Goal: Information Seeking & Learning: Learn about a topic

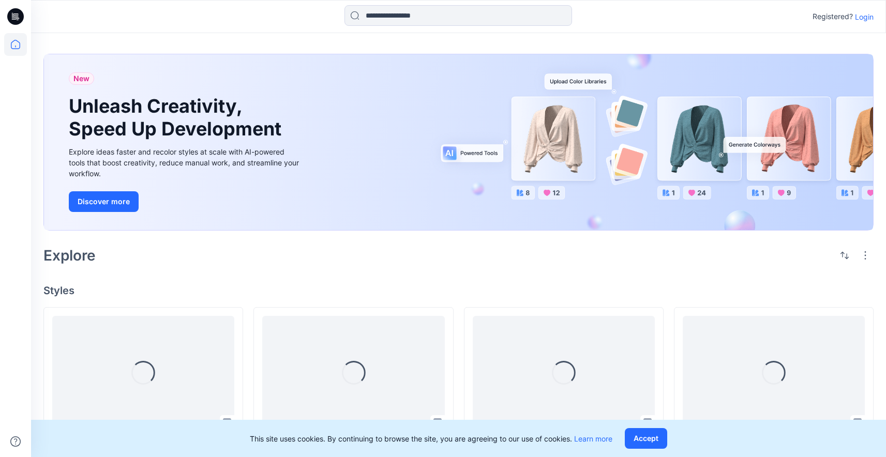
click at [863, 21] on p "Login" at bounding box center [864, 16] width 19 height 11
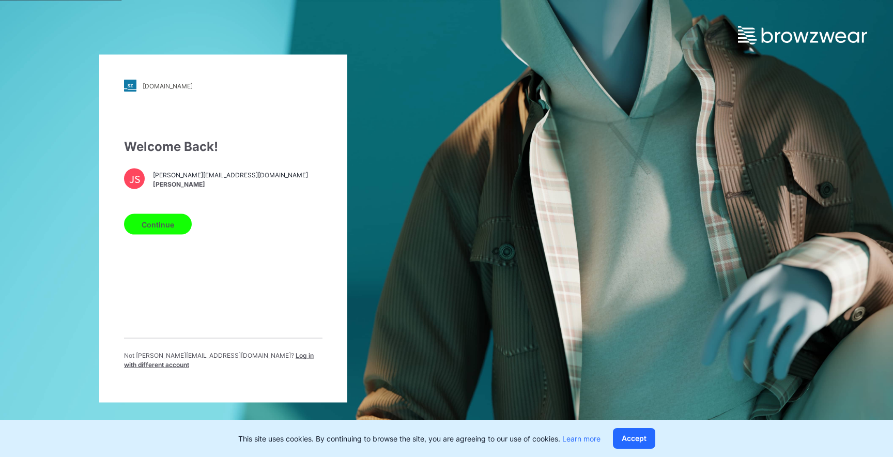
click at [165, 230] on button "Continue" at bounding box center [158, 224] width 68 height 21
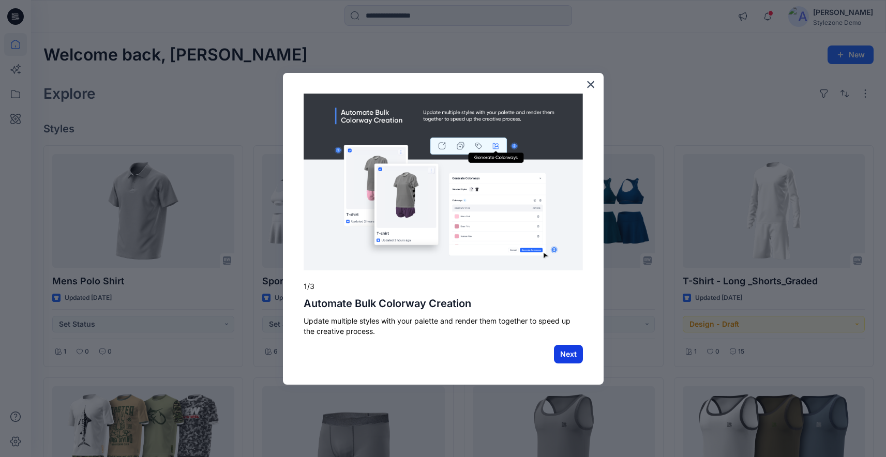
click at [575, 357] on button "Next" at bounding box center [568, 354] width 29 height 19
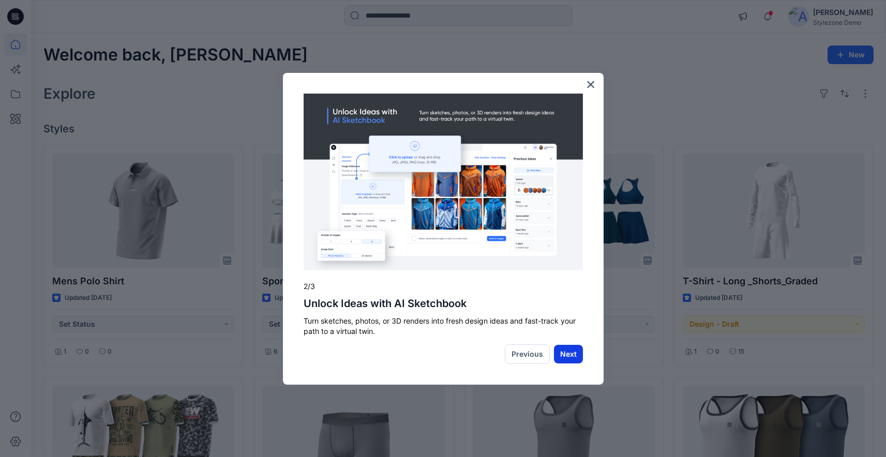
click at [573, 357] on button "Next" at bounding box center [568, 354] width 29 height 19
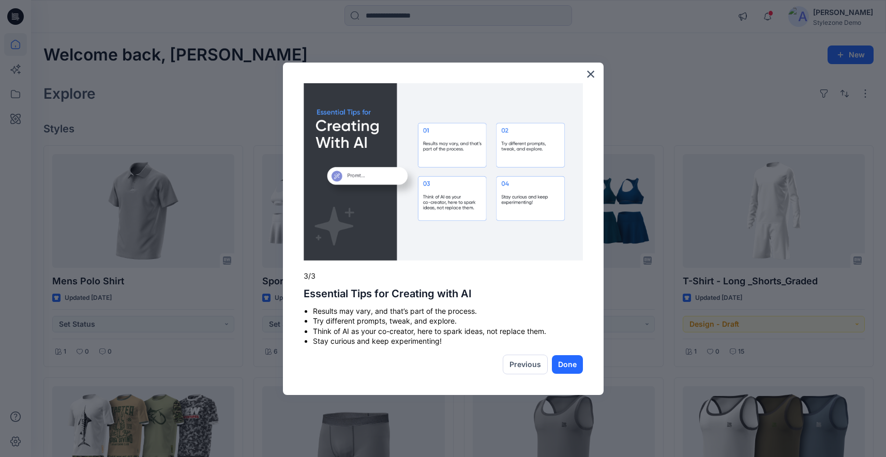
click at [573, 357] on button "Done" at bounding box center [567, 364] width 31 height 19
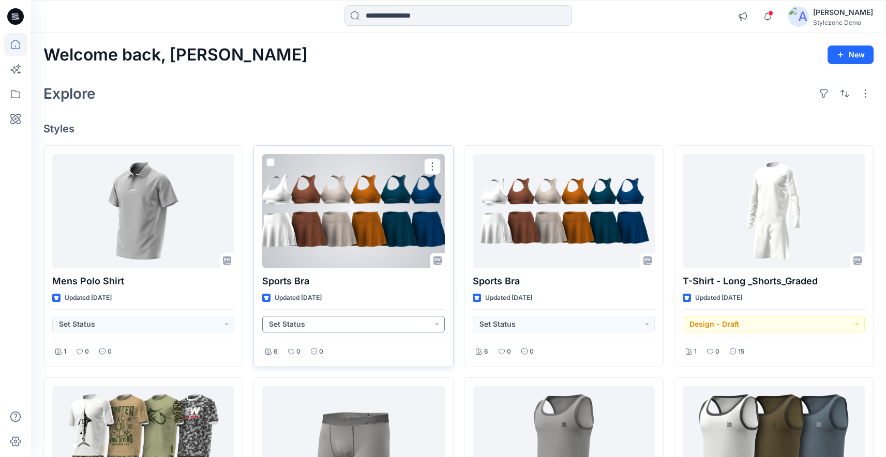
scroll to position [13, 0]
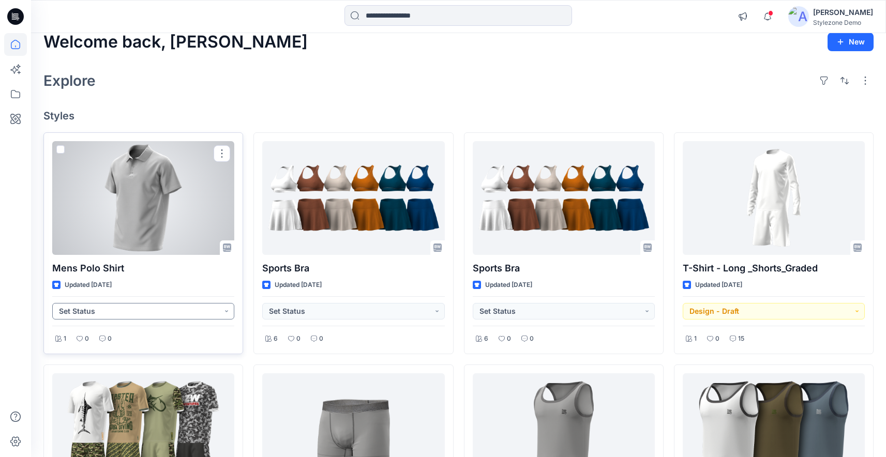
click at [128, 315] on button "Set Status" at bounding box center [143, 311] width 182 height 17
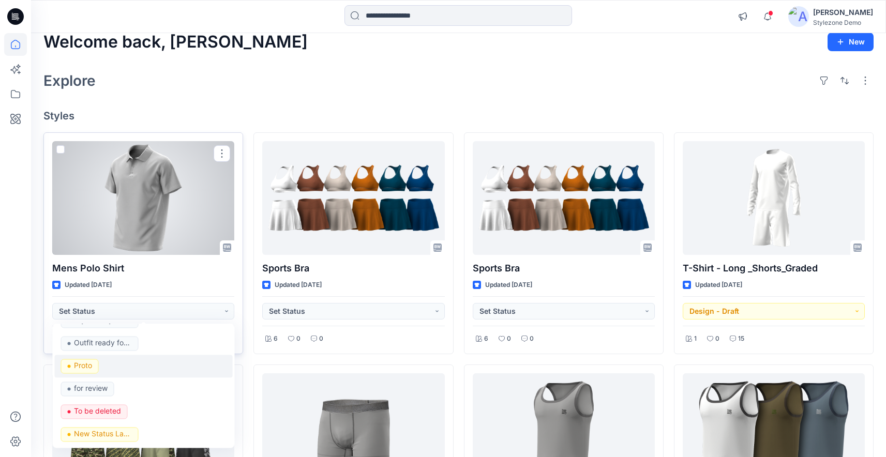
scroll to position [1020, 0]
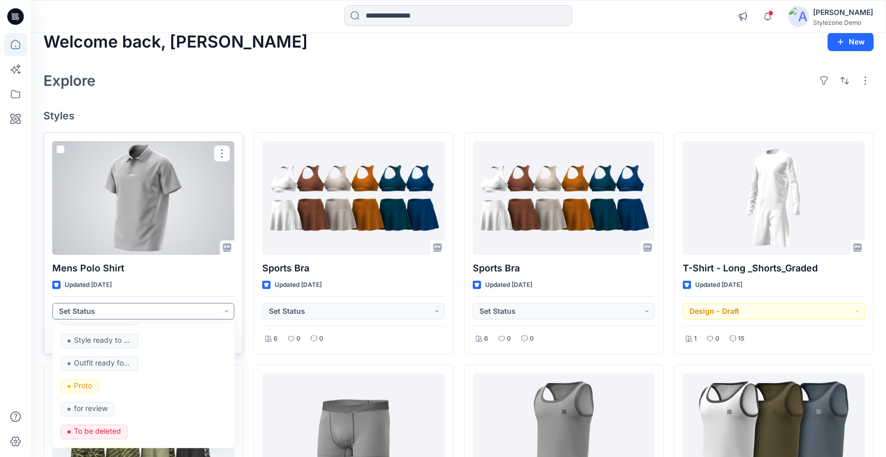
click at [103, 314] on button "Set Status" at bounding box center [143, 311] width 182 height 17
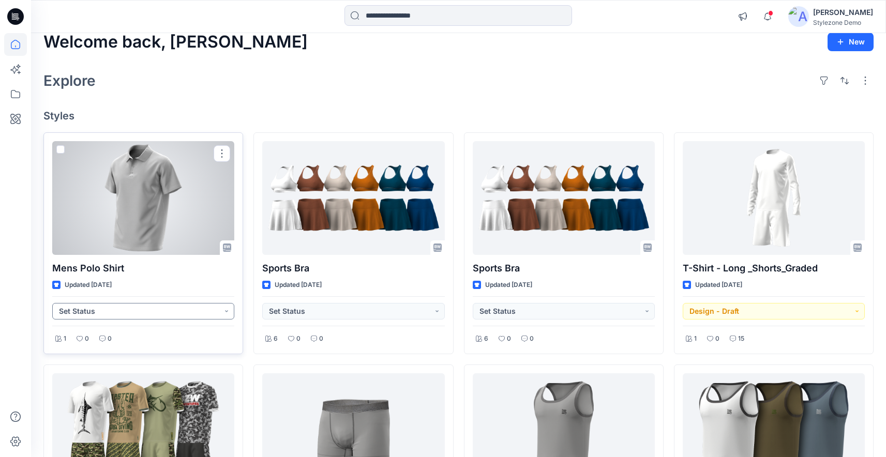
click at [103, 314] on button "Set Status" at bounding box center [143, 311] width 182 height 17
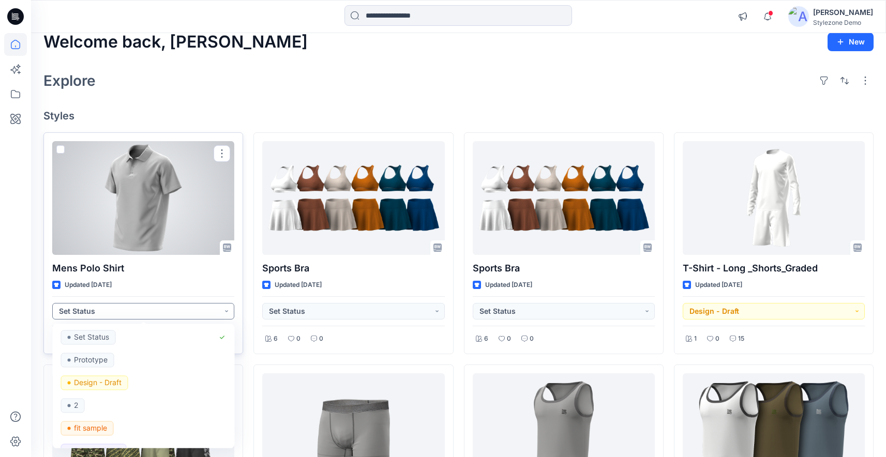
click at [103, 314] on button "Set Status" at bounding box center [143, 311] width 182 height 17
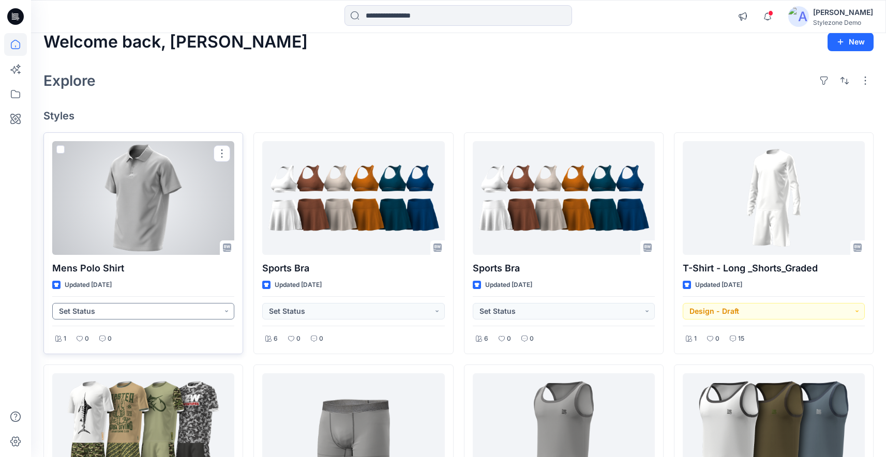
click at [103, 314] on button "Set Status" at bounding box center [143, 311] width 182 height 17
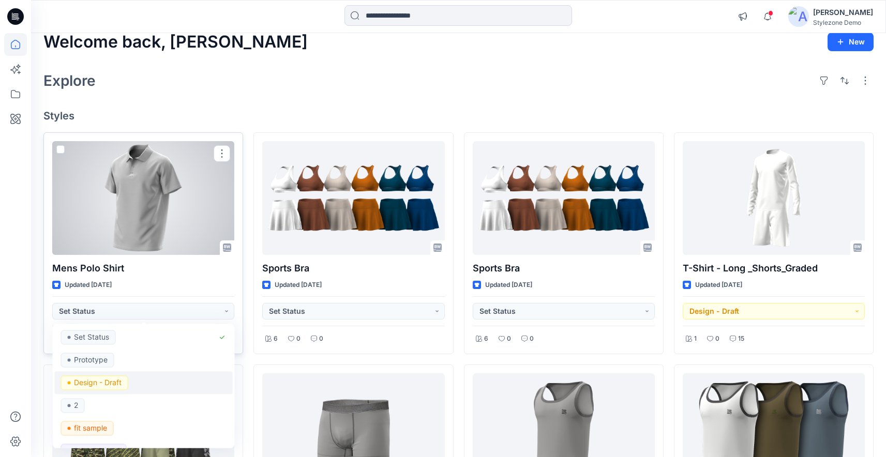
scroll to position [0, 0]
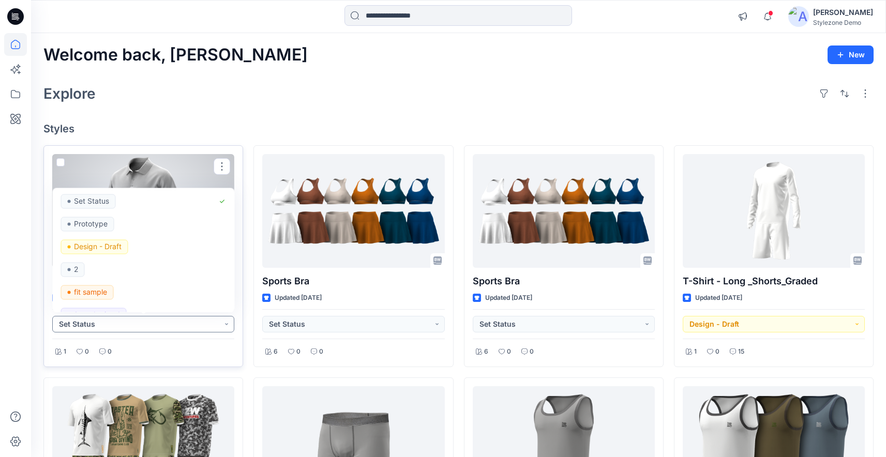
click at [81, 328] on button "Set Status" at bounding box center [143, 324] width 182 height 17
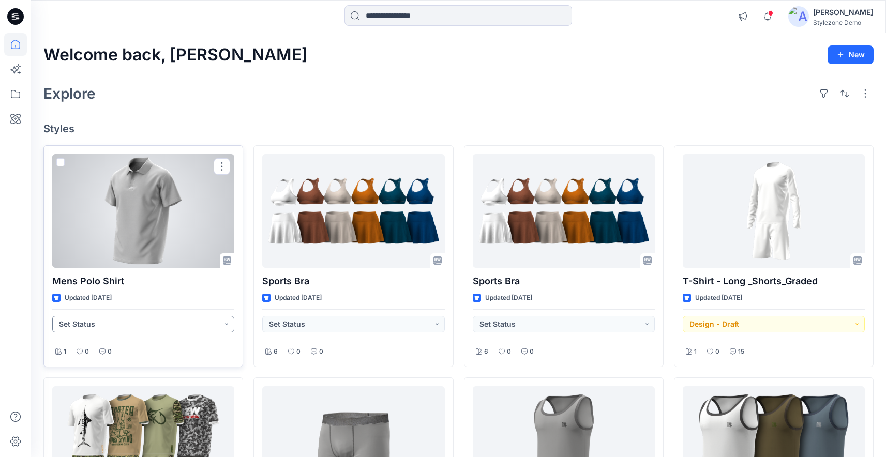
click at [87, 327] on button "Set Status" at bounding box center [143, 324] width 182 height 17
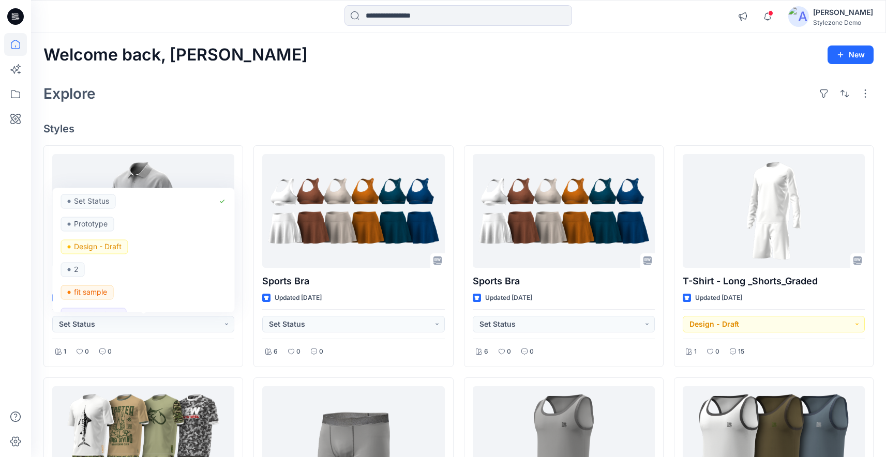
click at [38, 333] on div "Welcome back, Jagdish New Explore Styles Mens Polo Shirt Updated 3 days ago Set…" at bounding box center [458, 457] width 855 height 848
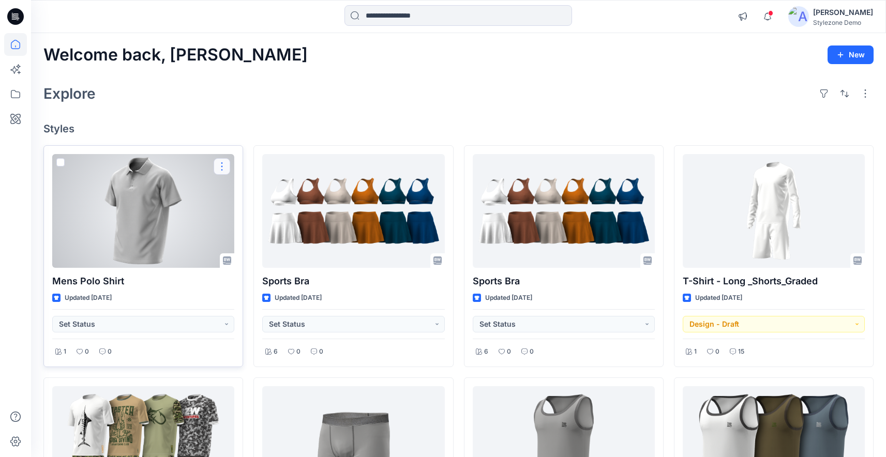
click at [225, 164] on button "button" at bounding box center [222, 166] width 17 height 17
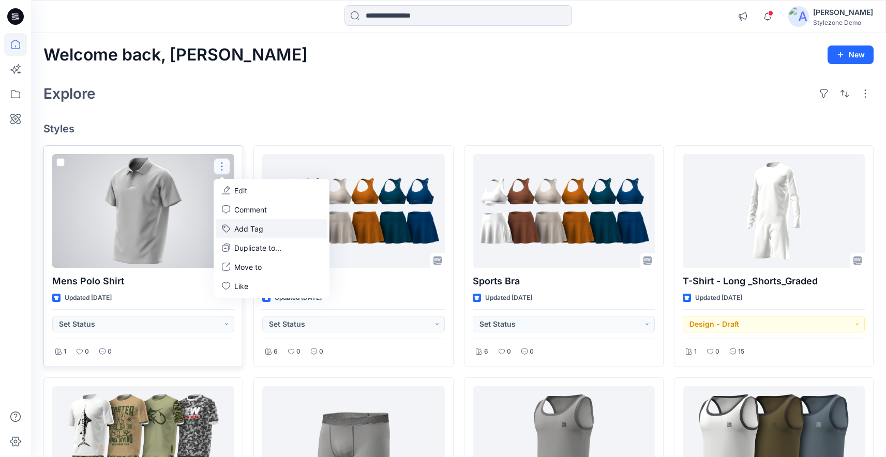
click at [246, 226] on button "Add Tag" at bounding box center [272, 228] width 112 height 19
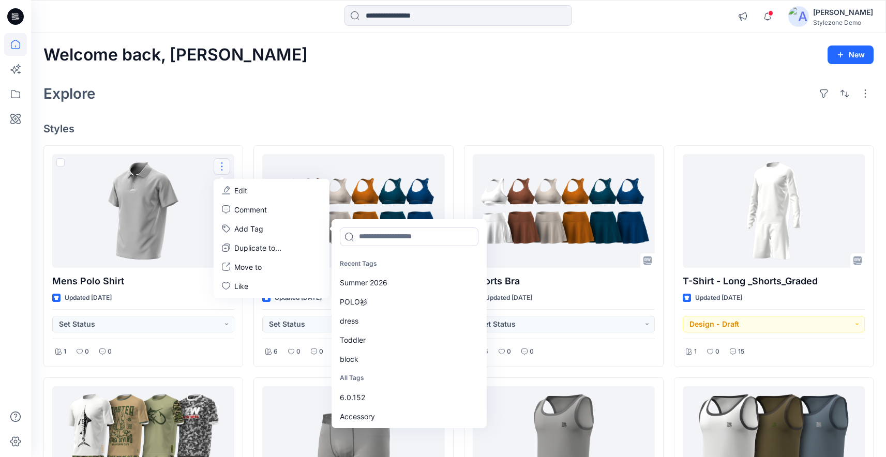
click at [268, 116] on div "Welcome back, Jagdish New Explore Styles Mens Polo Shirt Updated 3 days ago Set…" at bounding box center [458, 457] width 855 height 848
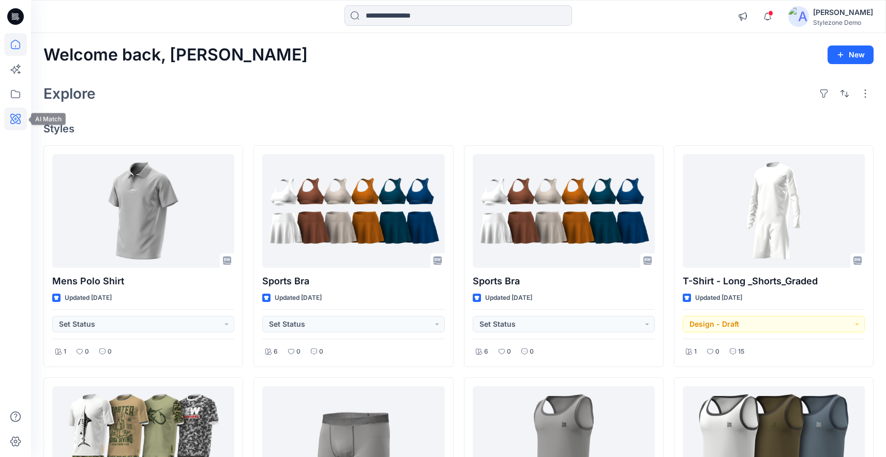
click at [13, 120] on icon at bounding box center [15, 119] width 10 height 10
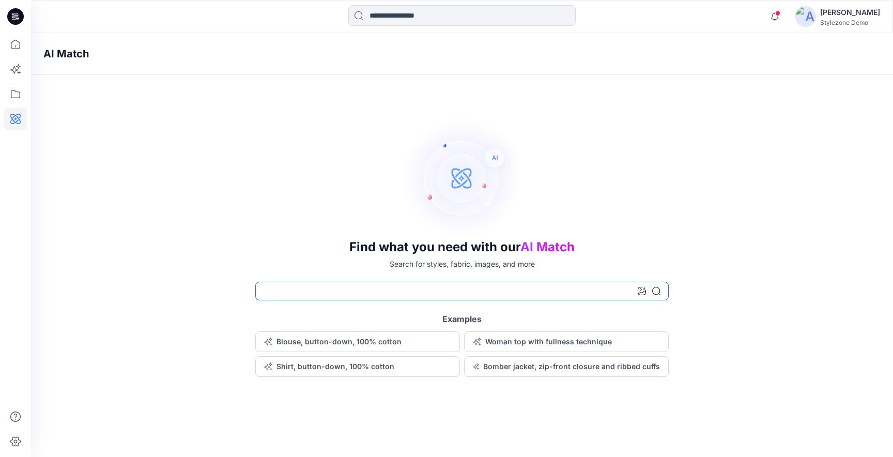
click at [551, 286] on input at bounding box center [462, 291] width 414 height 19
click at [372, 340] on button "Blouse, button-down, 100% cotton" at bounding box center [357, 341] width 205 height 21
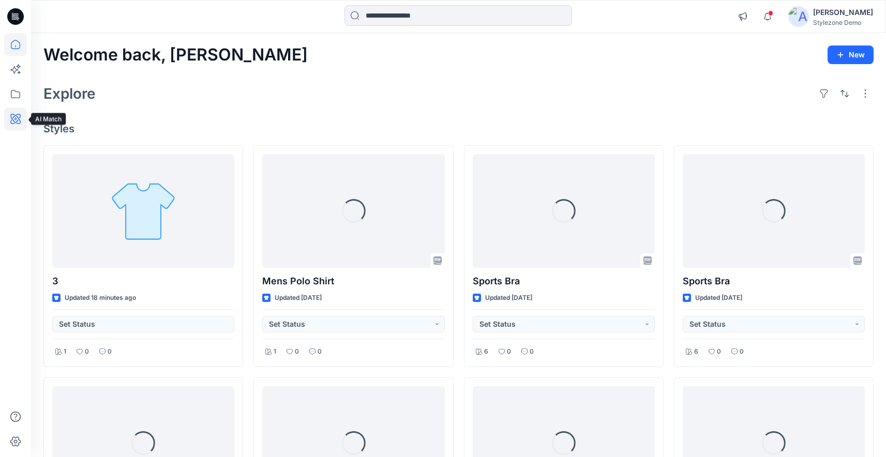
click at [18, 122] on icon at bounding box center [15, 119] width 23 height 23
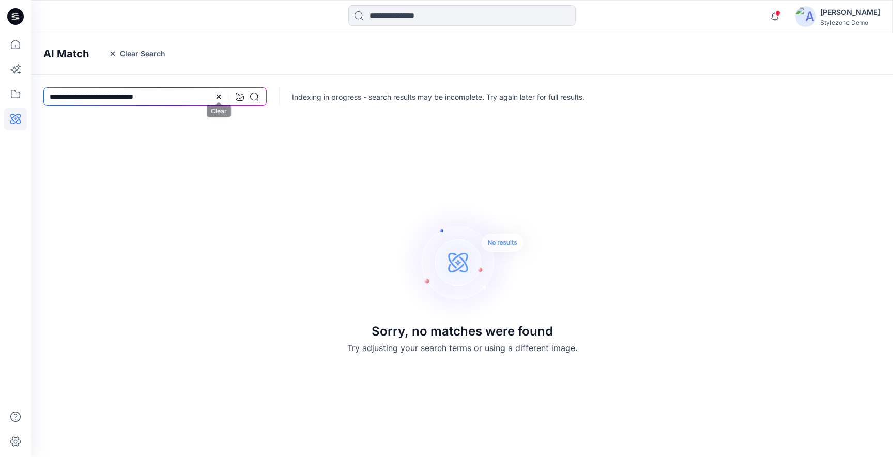
click at [216, 96] on icon at bounding box center [219, 97] width 8 height 8
click at [197, 99] on input at bounding box center [154, 96] width 223 height 19
click at [134, 41] on div "AI Match Clear Search" at bounding box center [477, 54] width 893 height 42
click at [139, 50] on button "Clear Search" at bounding box center [137, 53] width 70 height 17
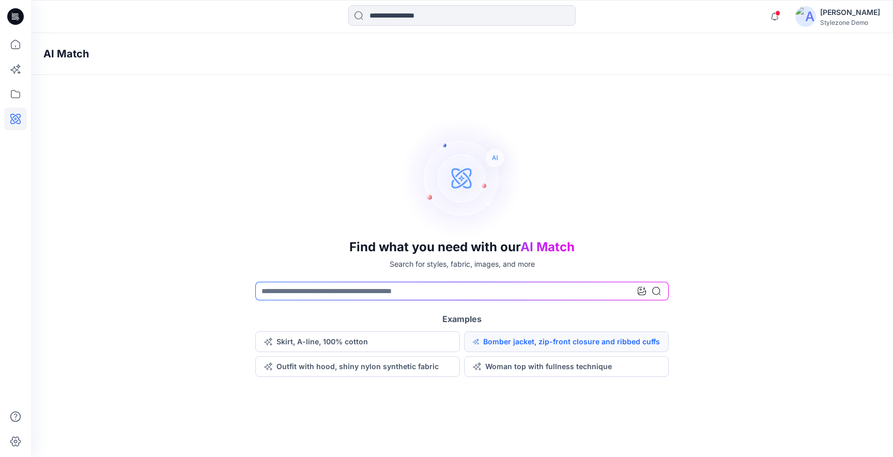
click at [516, 345] on button "Bomber jacket, zip-front closure and ribbed cuffs" at bounding box center [566, 341] width 205 height 21
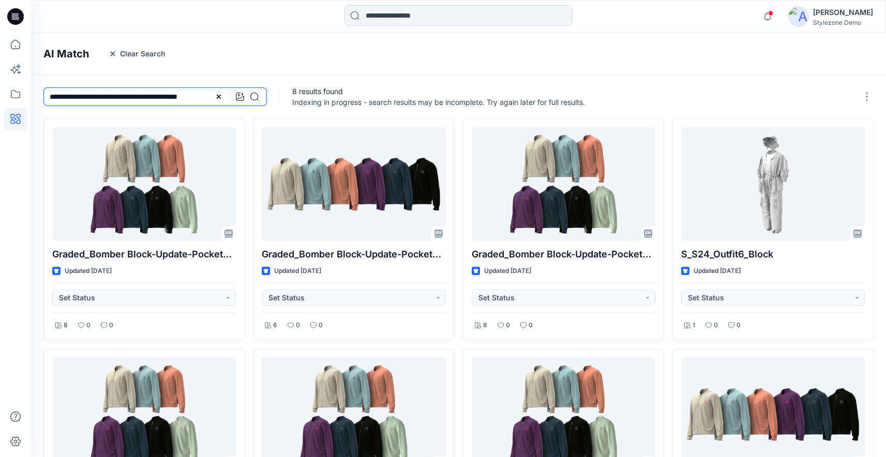
click at [196, 97] on input "**********" at bounding box center [154, 96] width 223 height 19
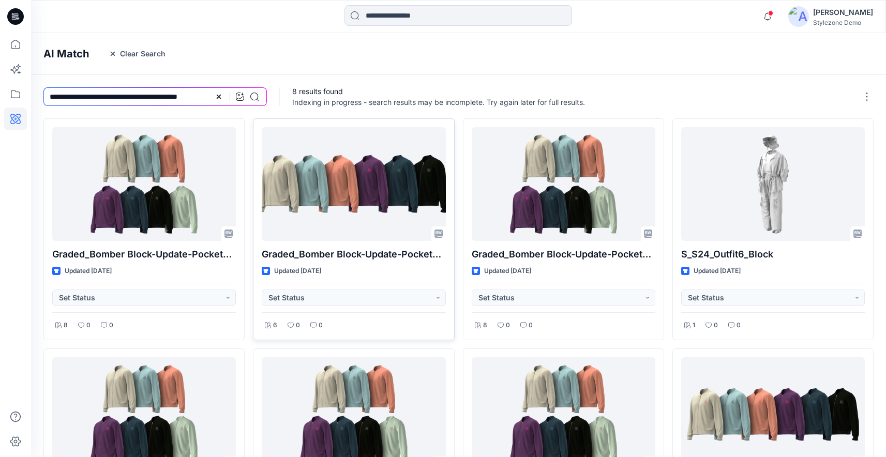
drag, startPoint x: 104, startPoint y: 98, endPoint x: 332, endPoint y: 124, distance: 229.4
click at [417, 106] on div "**********" at bounding box center [474, 96] width 886 height 43
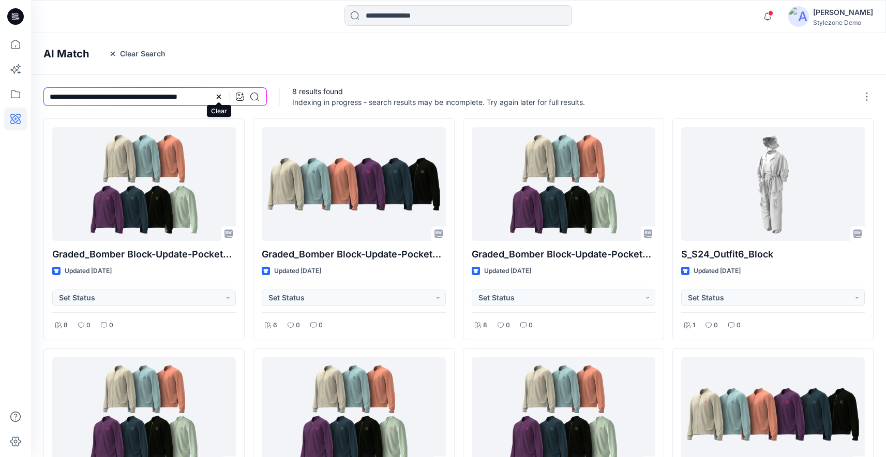
scroll to position [0, 0]
click at [220, 95] on icon at bounding box center [219, 97] width 4 height 4
click at [98, 97] on input at bounding box center [154, 96] width 223 height 19
type input "******"
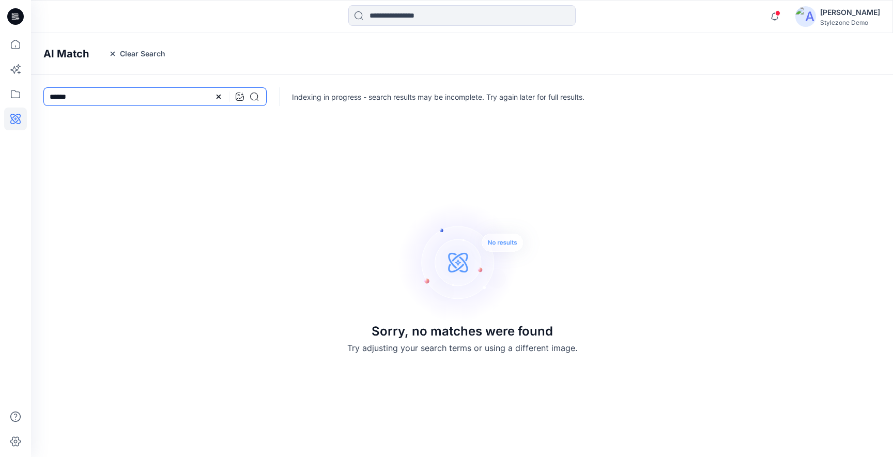
click at [114, 97] on input "******" at bounding box center [154, 96] width 223 height 19
drag, startPoint x: 114, startPoint y: 97, endPoint x: 0, endPoint y: 128, distance: 118.2
click at [0, 128] on div "Notifications Savio Thomas created 5 new colorways for 1 style. Thursday, Augus…" at bounding box center [446, 228] width 893 height 457
click at [240, 98] on icon at bounding box center [240, 97] width 8 height 8
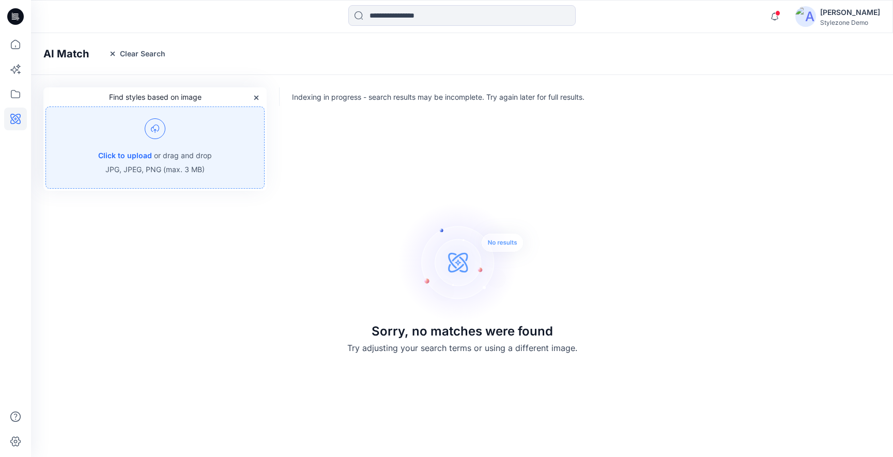
click at [185, 156] on p "or drag and drop" at bounding box center [183, 155] width 58 height 12
click at [151, 140] on div "Click to upload or drag and drop JPG, JPEG, PNG (max. 3 MB)" at bounding box center [154, 147] width 219 height 82
click at [151, 55] on button "Clear Search" at bounding box center [137, 53] width 70 height 17
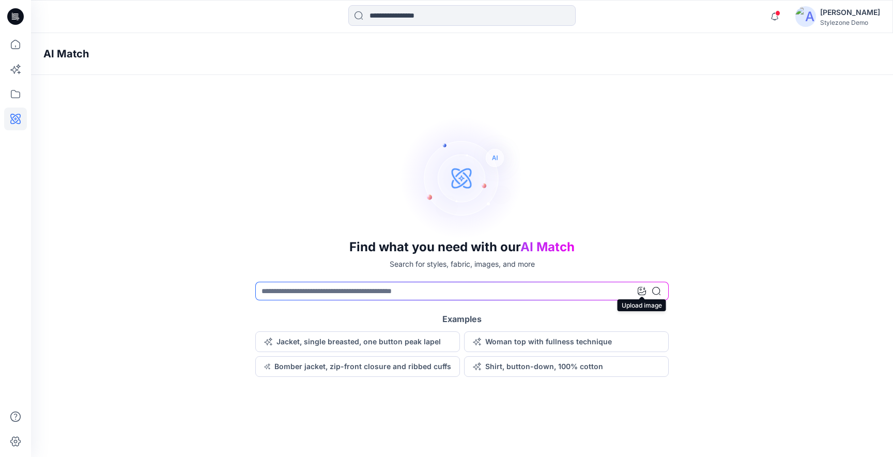
click at [640, 291] on icon at bounding box center [642, 291] width 8 height 8
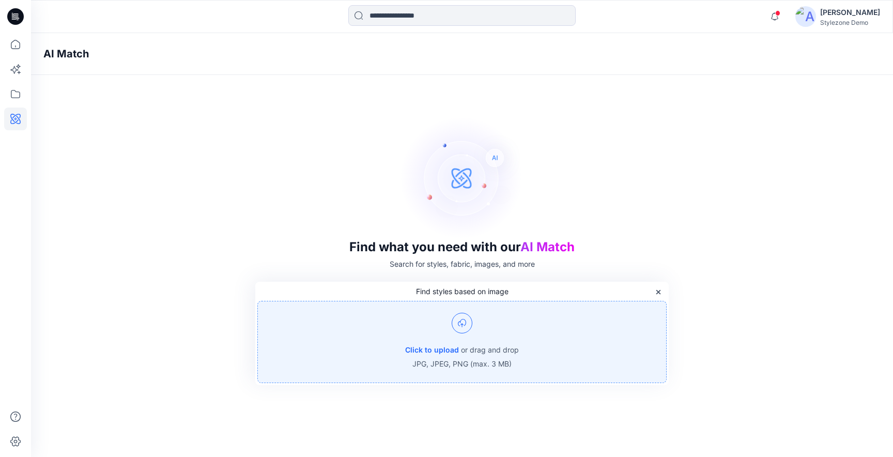
click at [477, 339] on div "Click to upload or drag and drop JPG, JPEG, PNG (max. 3 MB)" at bounding box center [461, 342] width 409 height 82
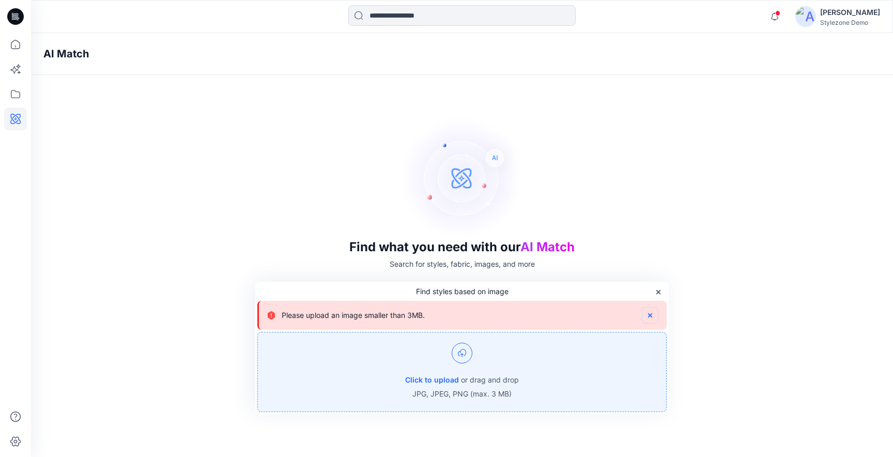
click at [650, 312] on icon "button" at bounding box center [650, 315] width 8 height 8
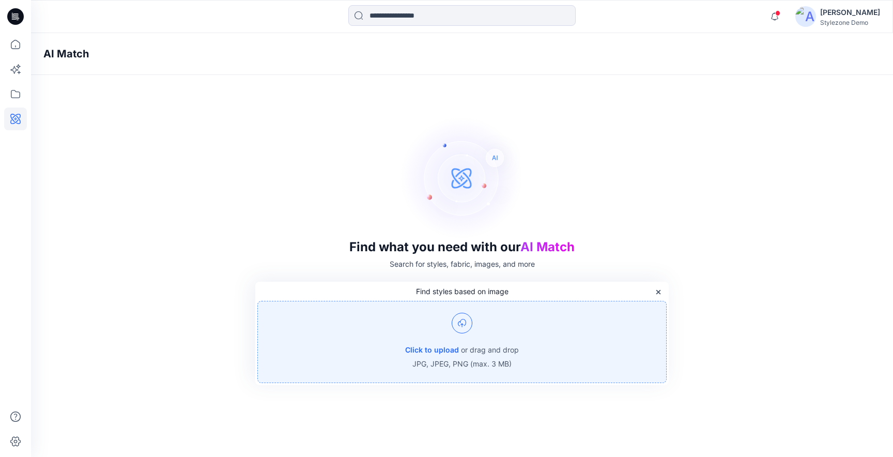
click at [419, 342] on div "Click to upload or drag and drop JPG, JPEG, PNG (max. 3 MB)" at bounding box center [461, 342] width 409 height 82
click at [421, 315] on div "Click to upload or drag and drop JPG, JPEG, PNG (max. 3 MB)" at bounding box center [461, 342] width 409 height 82
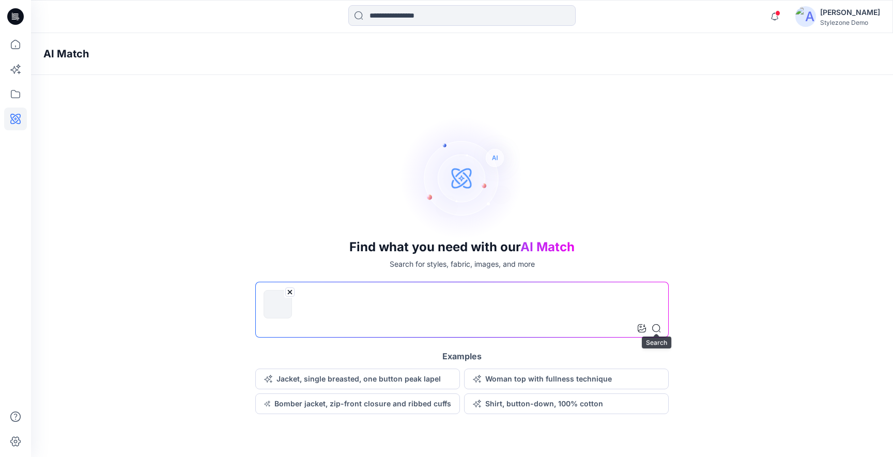
click at [659, 331] on icon at bounding box center [656, 328] width 8 height 8
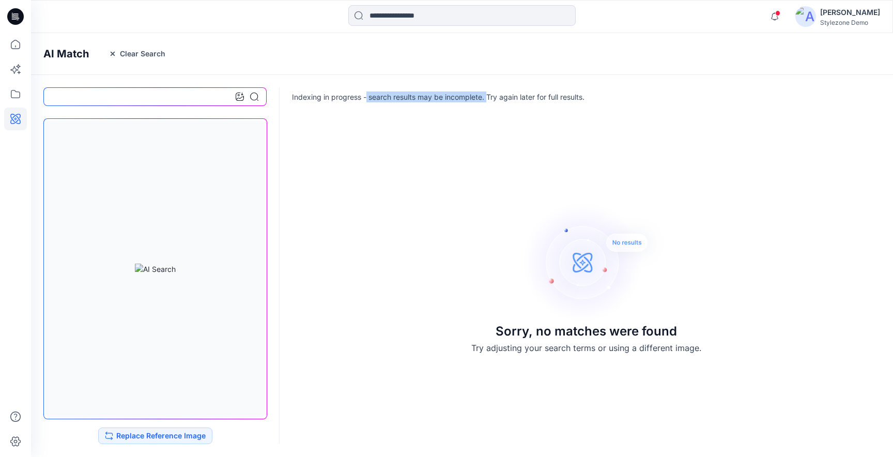
drag, startPoint x: 366, startPoint y: 98, endPoint x: 487, endPoint y: 94, distance: 121.0
click at [487, 94] on p "Indexing in progress - search results may be incomplete. Try again later for fu…" at bounding box center [438, 97] width 293 height 11
click at [499, 97] on p "Indexing in progress - search results may be incomplete. Try again later for fu…" at bounding box center [438, 97] width 293 height 11
drag, startPoint x: 483, startPoint y: 96, endPoint x: 611, endPoint y: 97, distance: 127.2
click at [611, 97] on div "Indexing in progress - search results may be incomplete. Try again later for fu…" at bounding box center [587, 96] width 615 height 43
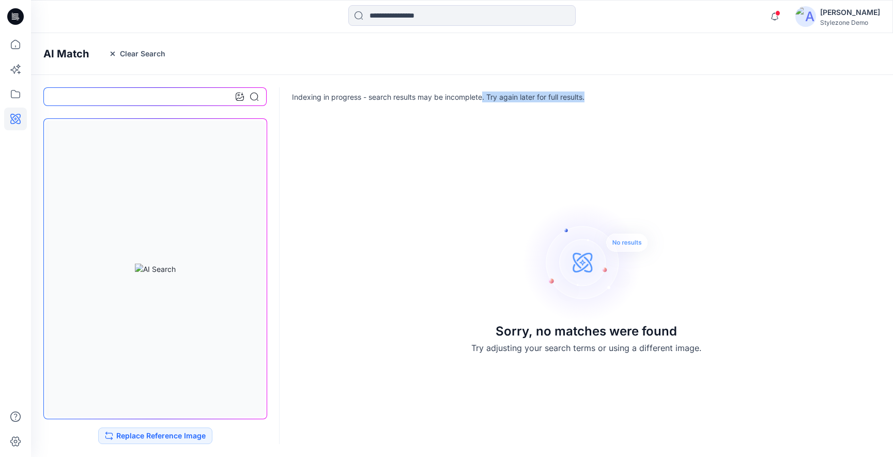
click at [607, 109] on div "Indexing in progress - search results may be incomplete. Try again later for fu…" at bounding box center [587, 96] width 615 height 43
click at [114, 436] on button "Replace Reference Image" at bounding box center [155, 436] width 114 height 17
click at [124, 47] on button "Clear Search" at bounding box center [137, 53] width 70 height 17
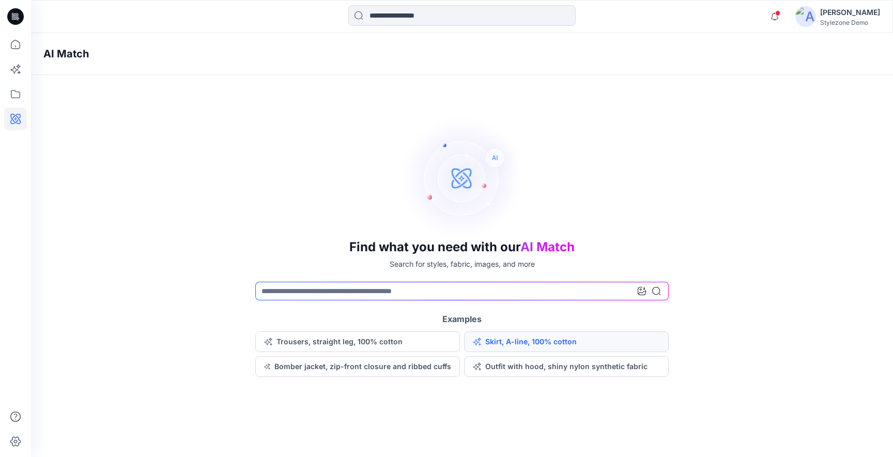
click at [502, 345] on button "Skirt, A-line, 100% cotton" at bounding box center [566, 341] width 205 height 21
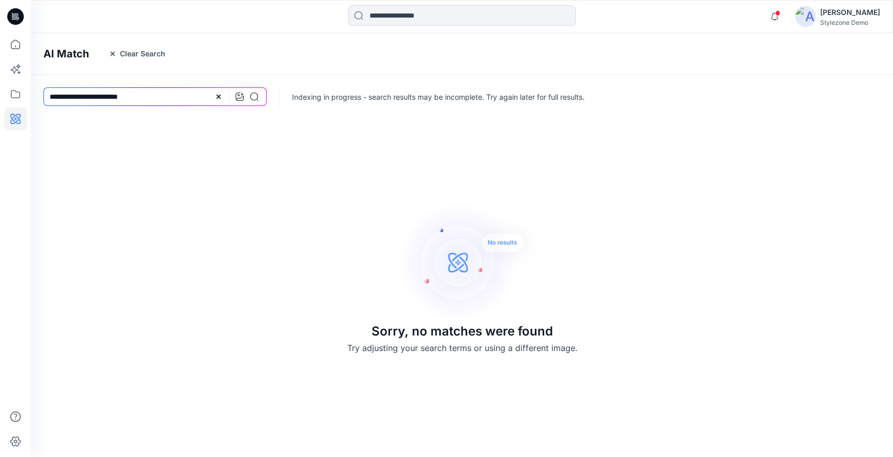
drag, startPoint x: 95, startPoint y: 95, endPoint x: 37, endPoint y: 97, distance: 57.4
click at [37, 97] on div "**********" at bounding box center [155, 96] width 248 height 43
type input "**********"
click at [251, 93] on icon at bounding box center [254, 97] width 8 height 8
click at [221, 97] on icon at bounding box center [219, 97] width 8 height 8
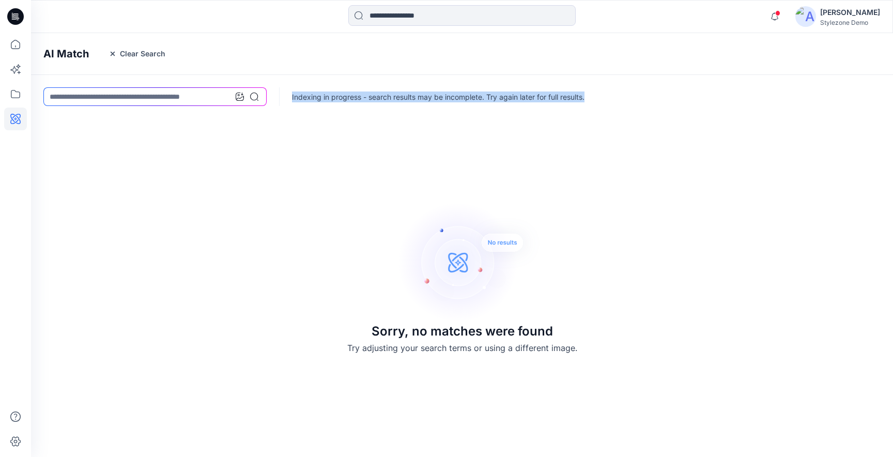
drag, startPoint x: 292, startPoint y: 99, endPoint x: 624, endPoint y: 131, distance: 334.0
click at [779, 93] on div "Indexing in progress - search results may be incomplete. Try again later for fu…" at bounding box center [587, 96] width 615 height 43
click at [161, 53] on button "Clear Search" at bounding box center [137, 53] width 70 height 17
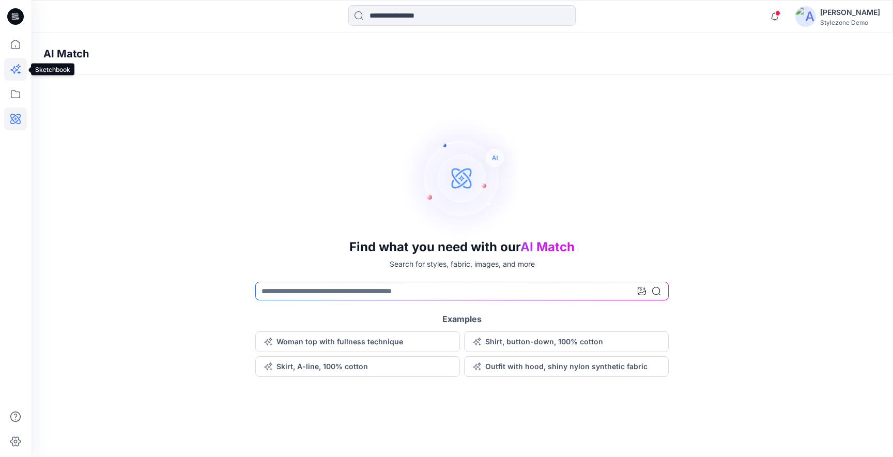
click at [16, 77] on icon at bounding box center [15, 69] width 23 height 23
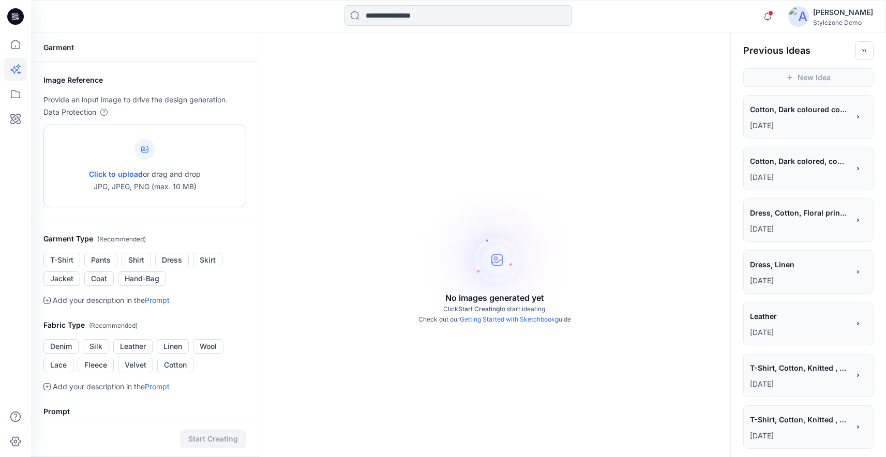
click at [160, 187] on p "Click to upload or drag and drop JPG, JPEG, PNG (max. 10 MB)" at bounding box center [145, 180] width 112 height 25
click at [13, 45] on icon at bounding box center [15, 44] width 23 height 23
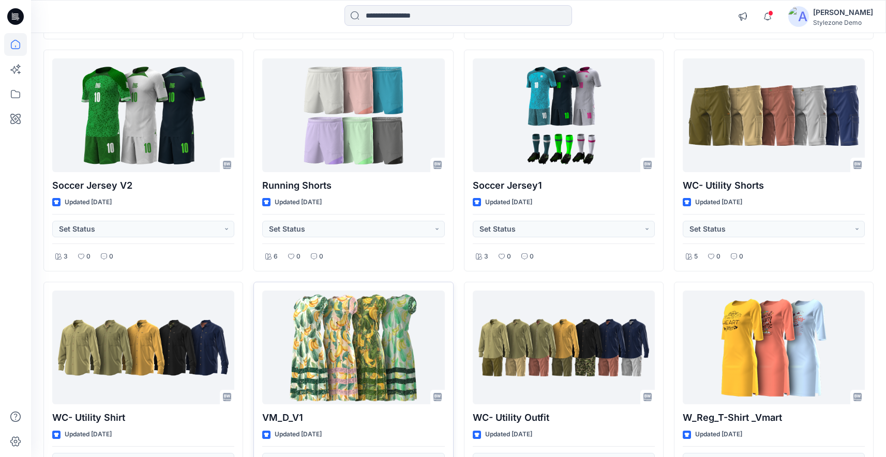
scroll to position [1498, 0]
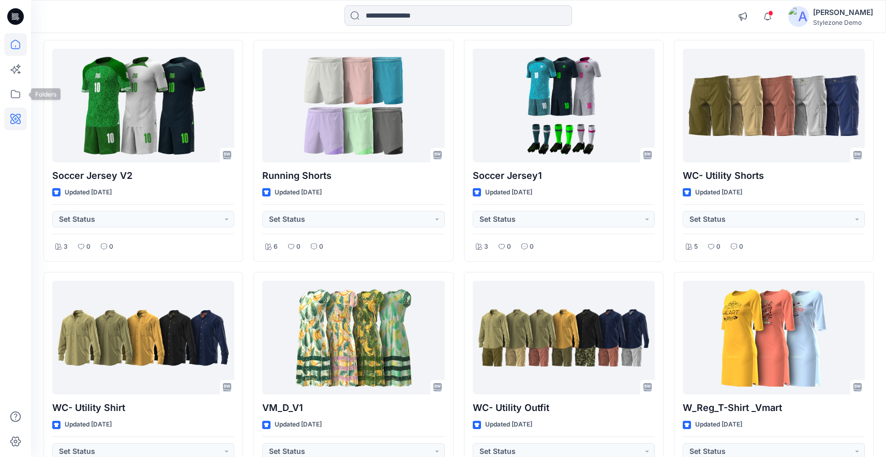
click at [20, 116] on icon at bounding box center [15, 119] width 23 height 23
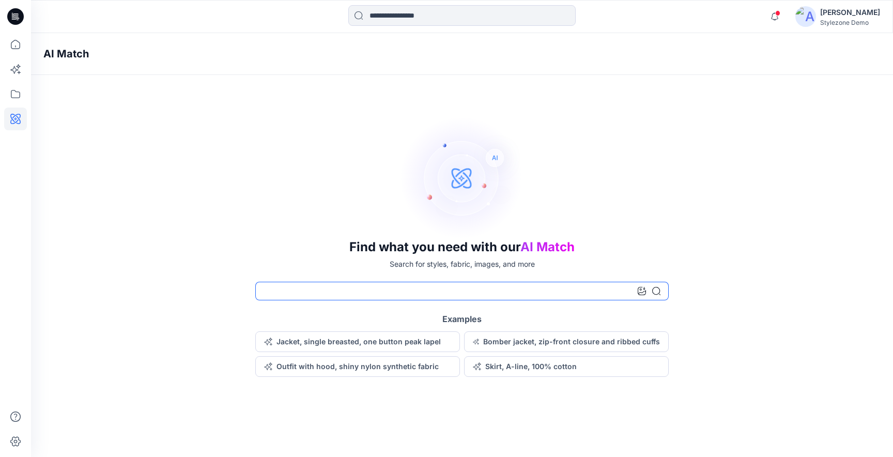
click at [279, 294] on input at bounding box center [462, 291] width 414 height 19
type input "******"
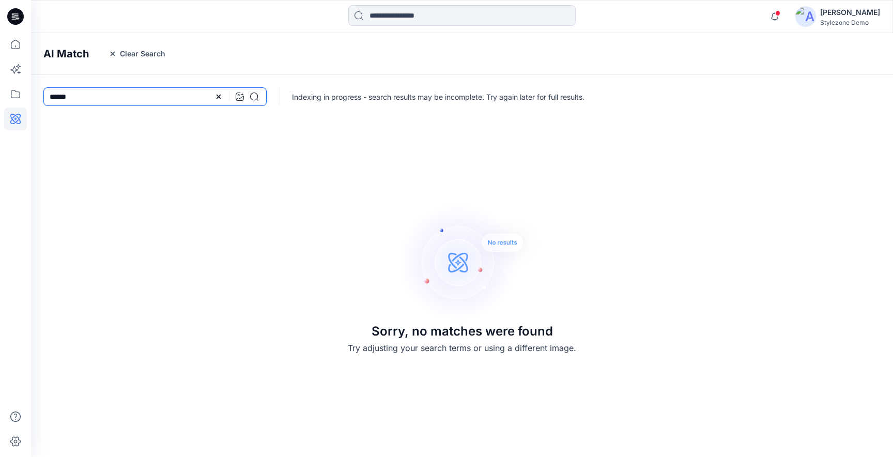
click at [104, 96] on input "******" at bounding box center [154, 96] width 223 height 19
type input "*******"
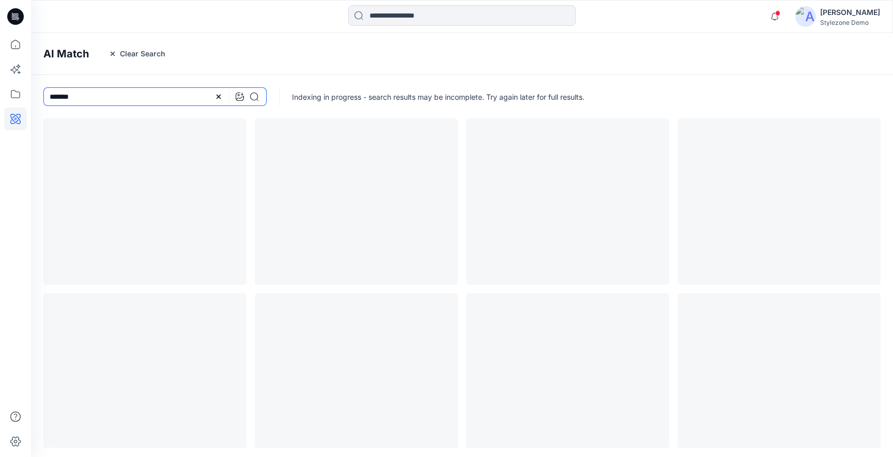
click at [146, 99] on input "*******" at bounding box center [154, 96] width 223 height 19
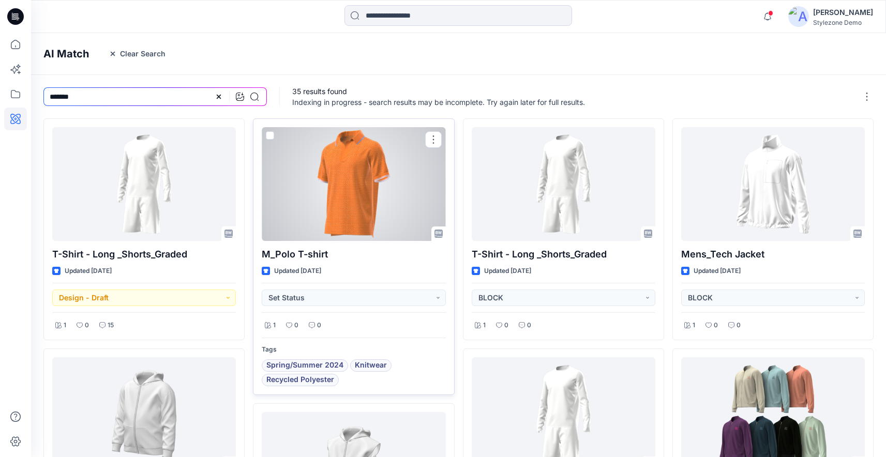
click at [302, 181] on div at bounding box center [354, 184] width 184 height 114
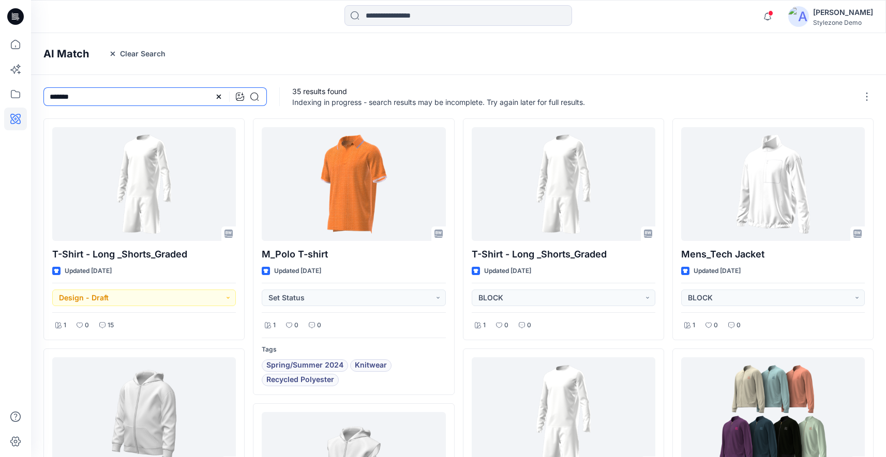
drag, startPoint x: 91, startPoint y: 97, endPoint x: 27, endPoint y: 95, distance: 63.6
click at [27, 95] on div "Notifications Savio Thomas created 5 new colorways for 1 style. Thursday, Augus…" at bounding box center [443, 448] width 886 height 896
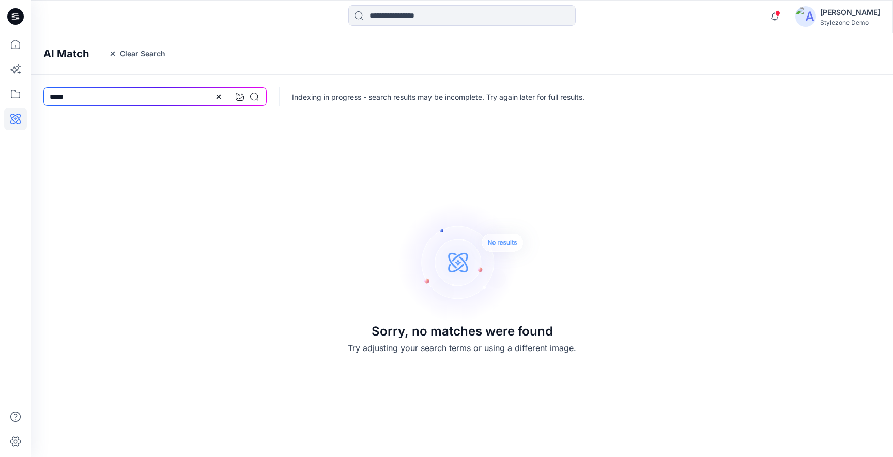
click at [251, 90] on div at bounding box center [237, 96] width 44 height 19
click at [254, 96] on icon at bounding box center [254, 97] width 8 height 8
click at [101, 97] on input "****" at bounding box center [154, 96] width 223 height 19
type input "*"
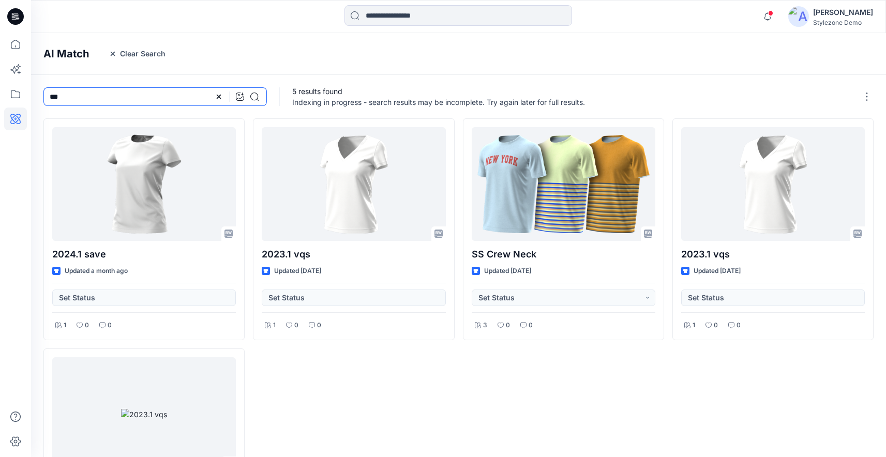
type input "***"
